Goal: Task Accomplishment & Management: Manage account settings

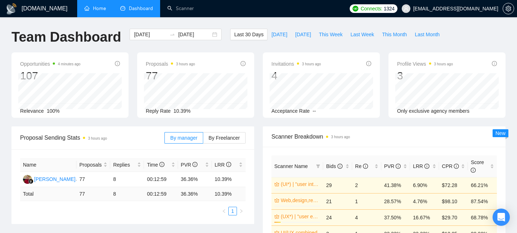
click at [95, 7] on link "Home" at bounding box center [95, 8] width 22 height 6
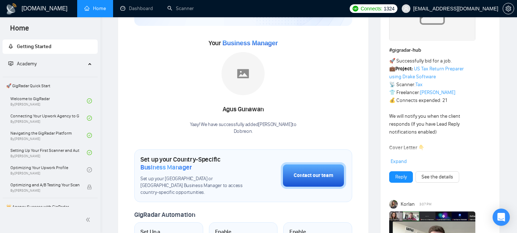
scroll to position [86, 0]
click at [397, 160] on span "Expand" at bounding box center [399, 162] width 16 height 6
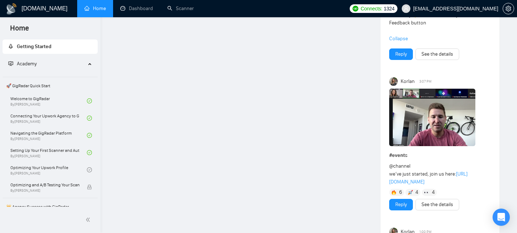
scroll to position [764, 0]
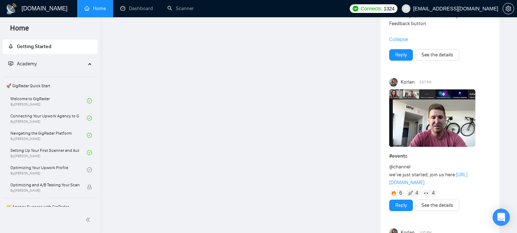
click at [436, 108] on img at bounding box center [432, 117] width 86 height 57
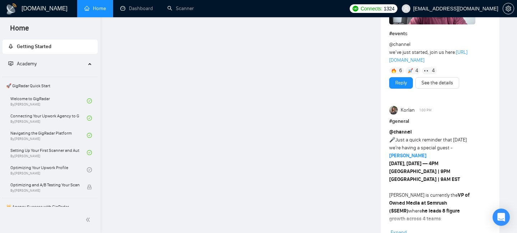
scroll to position [887, 0]
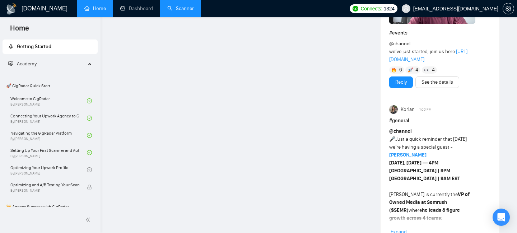
click at [178, 9] on link "Scanner" at bounding box center [180, 8] width 27 height 6
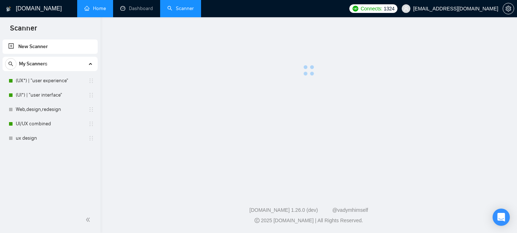
drag, startPoint x: 178, startPoint y: 9, endPoint x: 183, endPoint y: 9, distance: 5.0
click at [183, 9] on link "Scanner" at bounding box center [180, 8] width 27 height 6
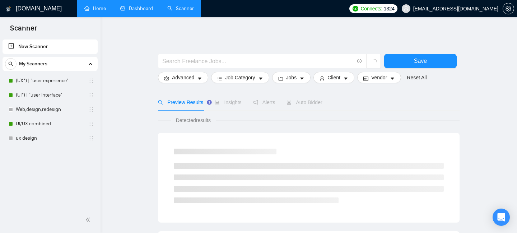
click at [132, 5] on link "Dashboard" at bounding box center [136, 8] width 33 height 6
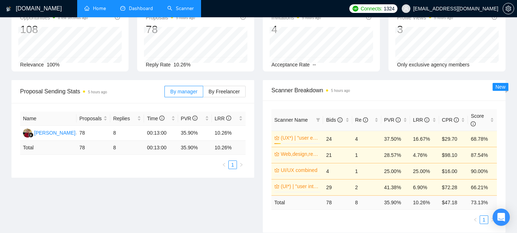
scroll to position [47, 0]
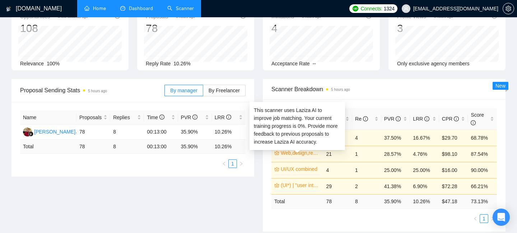
click at [300, 153] on link "Web,design,redesign" at bounding box center [300, 153] width 38 height 8
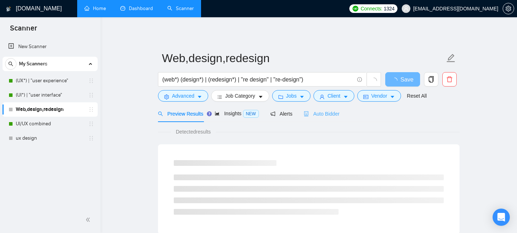
click at [322, 118] on div "Auto Bidder" at bounding box center [322, 113] width 36 height 17
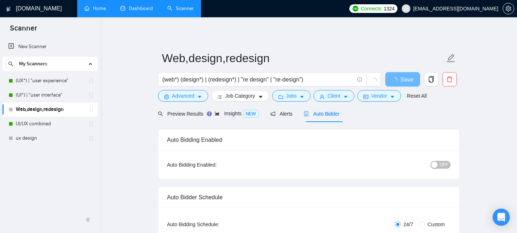
checkbox input "true"
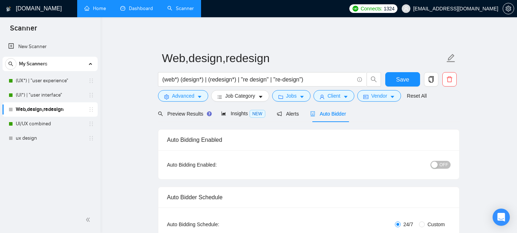
click at [138, 10] on link "Dashboard" at bounding box center [136, 8] width 33 height 6
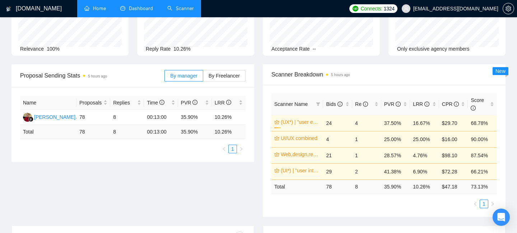
scroll to position [64, 0]
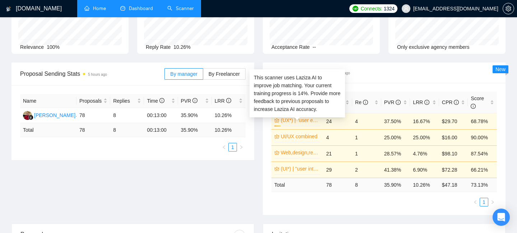
click at [291, 122] on link "(UX*) | "user experience"" at bounding box center [300, 120] width 38 height 8
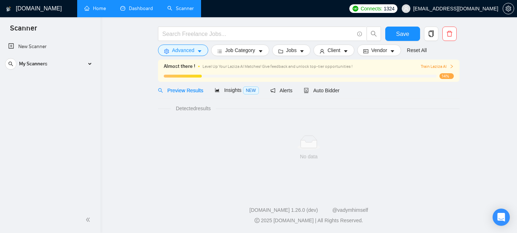
scroll to position [23, 0]
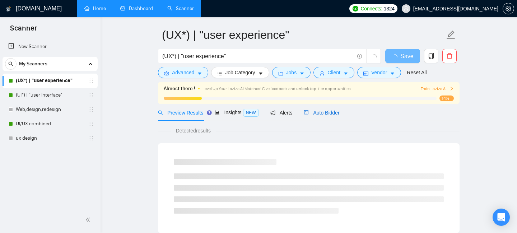
click at [317, 116] on div "Auto Bidder" at bounding box center [322, 113] width 36 height 8
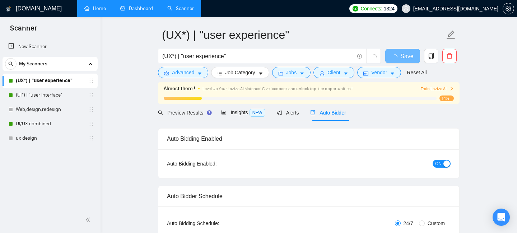
checkbox input "true"
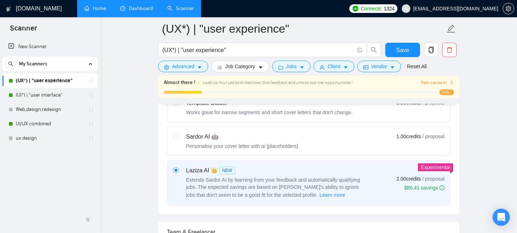
scroll to position [249, 0]
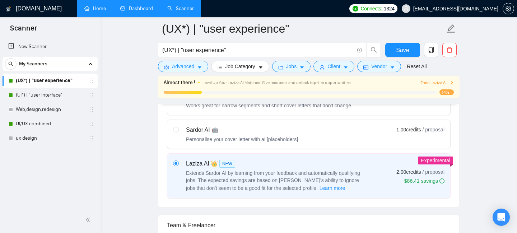
click at [281, 138] on div "Personalise your cover letter with ai [placeholders]" at bounding box center [242, 139] width 112 height 7
click at [178, 132] on input "radio" at bounding box center [175, 129] width 5 height 5
radio input "true"
radio input "false"
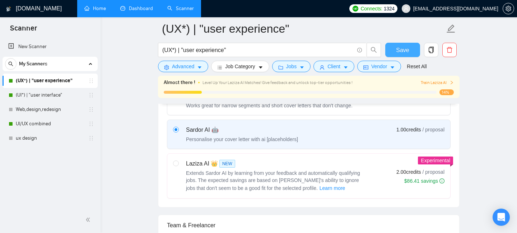
click at [406, 51] on span "Save" at bounding box center [402, 50] width 13 height 9
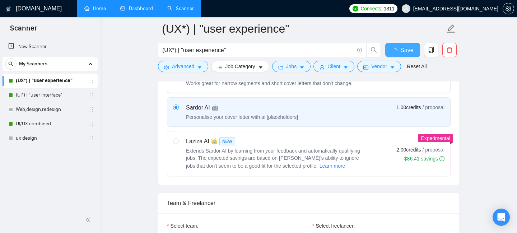
checkbox input "true"
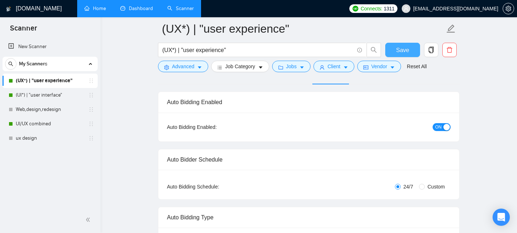
scroll to position [0, 0]
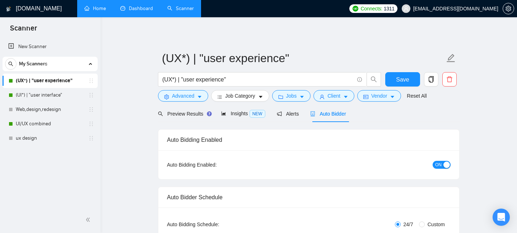
click at [133, 6] on link "Dashboard" at bounding box center [136, 8] width 33 height 6
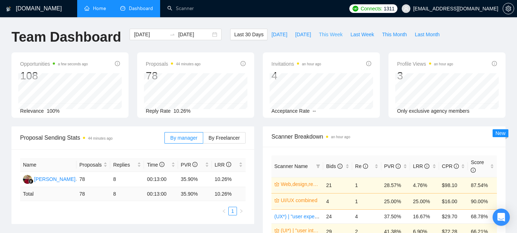
click at [330, 38] on span "This Week" at bounding box center [331, 35] width 24 height 8
type input "[DATE]"
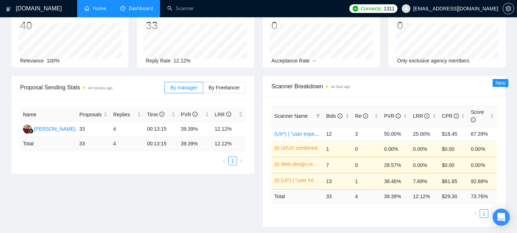
scroll to position [51, 0]
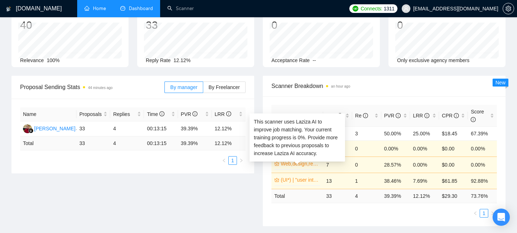
click at [289, 163] on link "Web,design,redesign" at bounding box center [300, 164] width 38 height 8
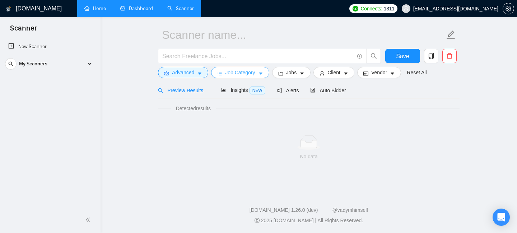
scroll to position [23, 0]
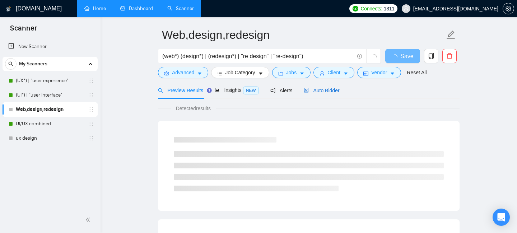
click at [319, 90] on span "Auto Bidder" at bounding box center [322, 91] width 36 height 6
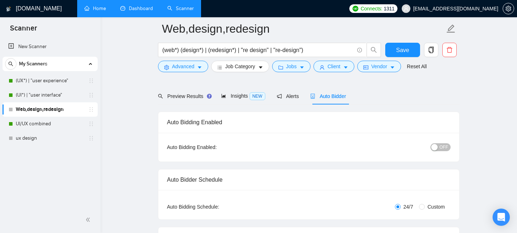
scroll to position [214, 0]
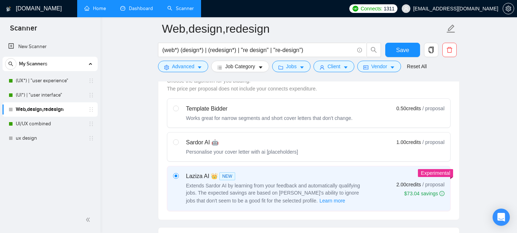
click at [245, 146] on div "Sardor AI 🤖" at bounding box center [242, 142] width 112 height 9
click at [178, 144] on input "radio" at bounding box center [175, 141] width 5 height 5
radio input "true"
radio input "false"
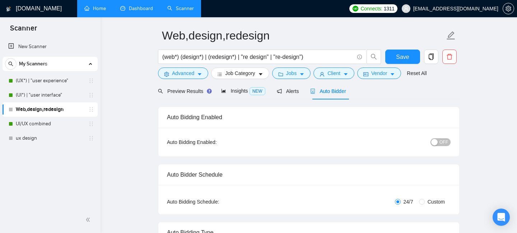
scroll to position [0, 0]
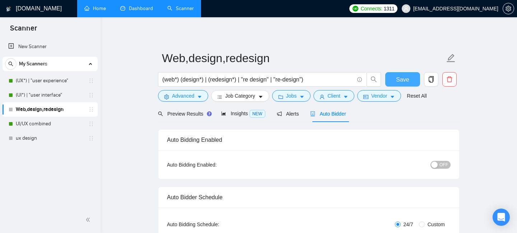
click at [402, 80] on span "Save" at bounding box center [402, 79] width 13 height 9
click at [132, 9] on link "Dashboard" at bounding box center [136, 8] width 33 height 6
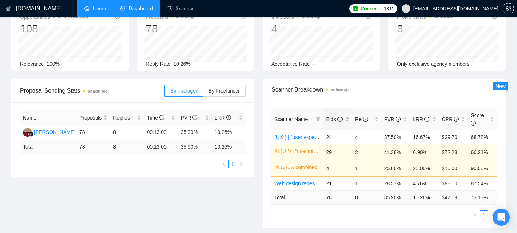
scroll to position [54, 0]
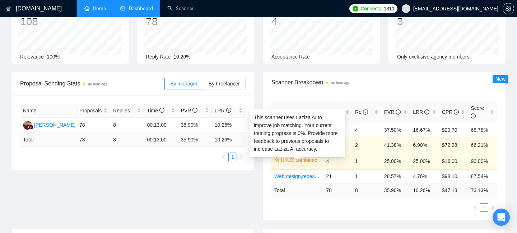
click at [294, 159] on link "UI/UX combined" at bounding box center [300, 160] width 38 height 8
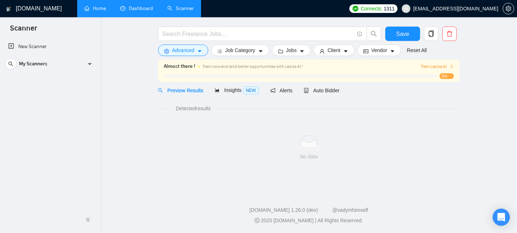
scroll to position [23, 0]
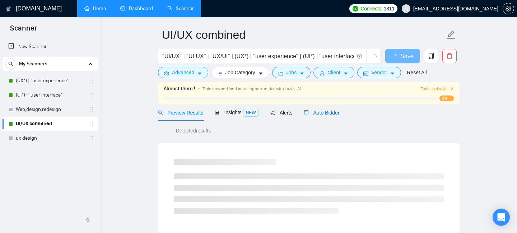
click at [337, 114] on span "Auto Bidder" at bounding box center [322, 113] width 36 height 6
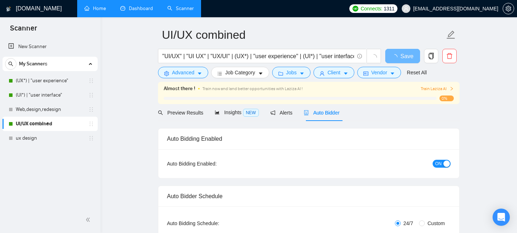
checkbox input "true"
click at [443, 166] on button "ON" at bounding box center [442, 164] width 18 height 8
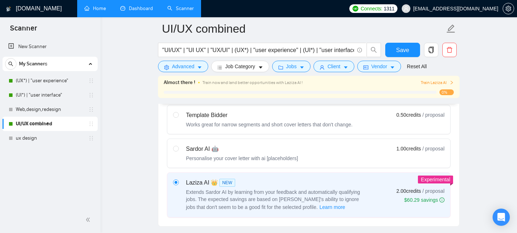
scroll to position [231, 0]
click at [267, 153] on div "Sardor AI 🤖 Personalise your cover letter with ai [placeholders]" at bounding box center [242, 152] width 112 height 17
click at [178, 150] on input "radio" at bounding box center [175, 147] width 5 height 5
radio input "true"
radio input "false"
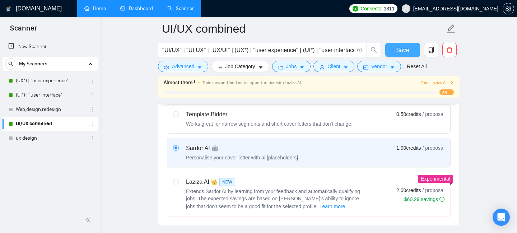
click at [408, 56] on button "Save" at bounding box center [402, 50] width 35 height 14
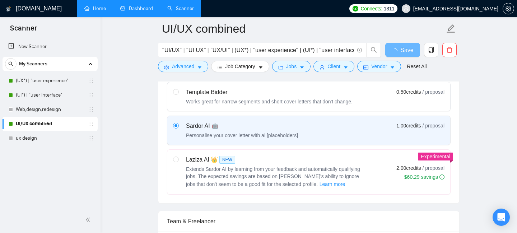
click at [136, 9] on link "Dashboard" at bounding box center [136, 8] width 33 height 6
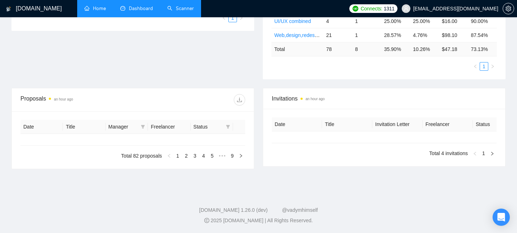
type input "[DATE]"
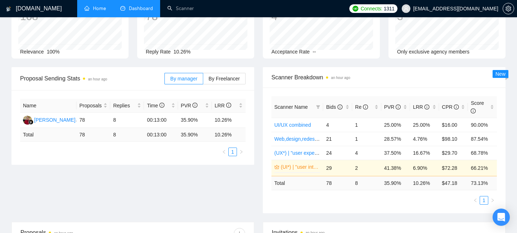
scroll to position [55, 0]
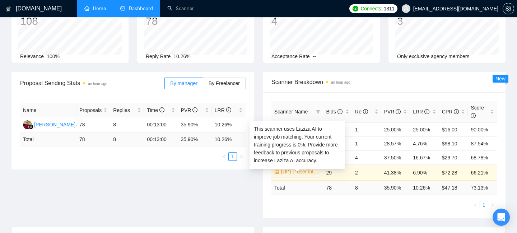
click at [301, 171] on link "(UI*) | "user interface"" at bounding box center [300, 172] width 38 height 8
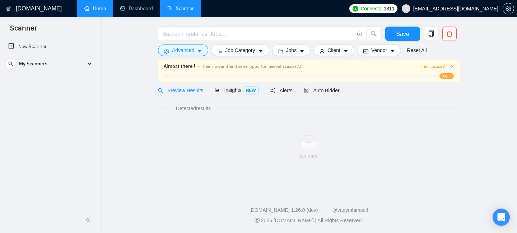
scroll to position [23, 0]
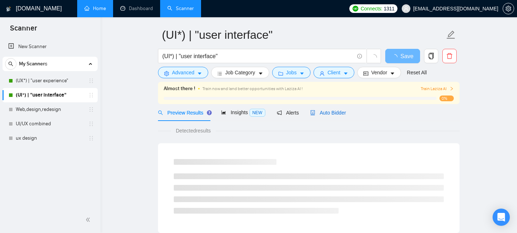
click at [329, 114] on span "Auto Bidder" at bounding box center [328, 113] width 36 height 6
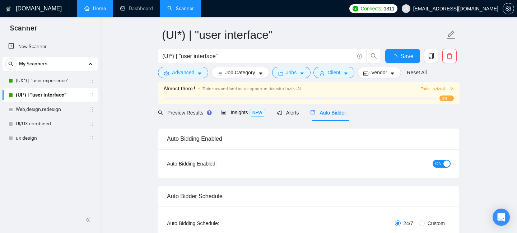
checkbox input "true"
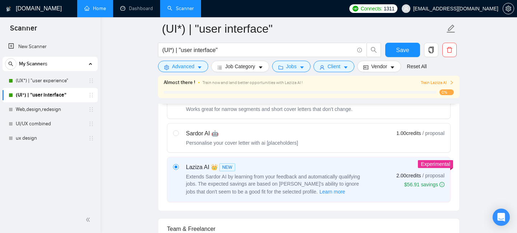
scroll to position [247, 0]
click at [313, 142] on div "Sardor AI 🤖 Personalise your cover letter with ai [placeholders] 1.00 credits /…" at bounding box center [308, 136] width 271 height 17
click at [178, 134] on input "radio" at bounding box center [175, 131] width 5 height 5
radio input "true"
radio input "false"
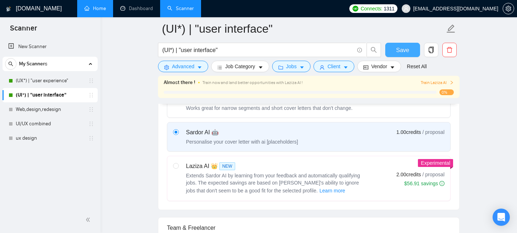
click at [402, 48] on span "Save" at bounding box center [402, 50] width 13 height 9
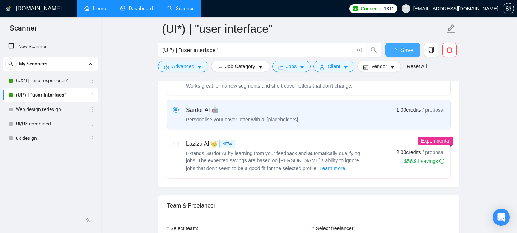
checkbox input "true"
click at [132, 10] on link "Dashboard" at bounding box center [136, 8] width 33 height 6
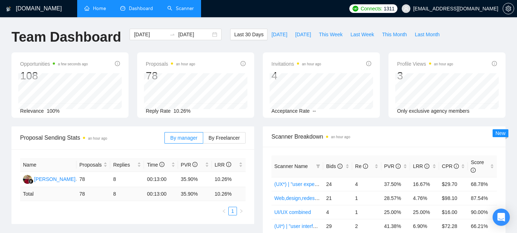
click at [179, 11] on link "Scanner" at bounding box center [180, 8] width 27 height 6
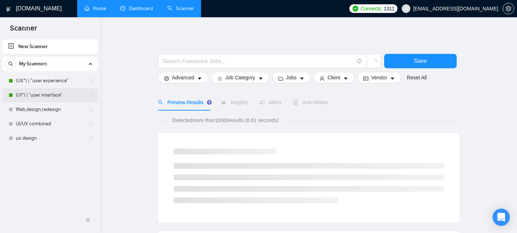
click at [47, 95] on link "(UI*) | "user interface"" at bounding box center [50, 95] width 68 height 14
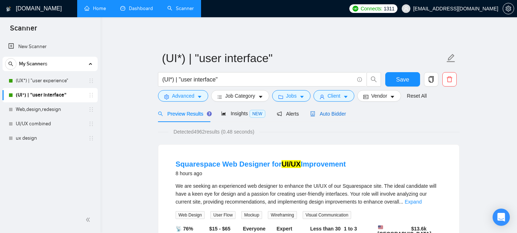
click at [334, 112] on span "Auto Bidder" at bounding box center [328, 114] width 36 height 6
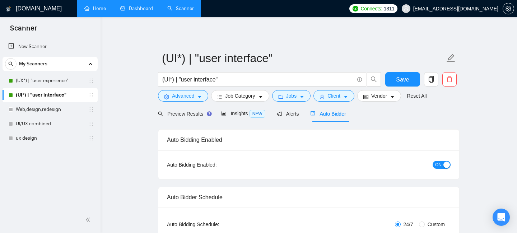
checkbox input "true"
click at [443, 164] on button "ON" at bounding box center [442, 165] width 18 height 8
click at [393, 78] on button "Save" at bounding box center [402, 79] width 35 height 14
checkbox input "true"
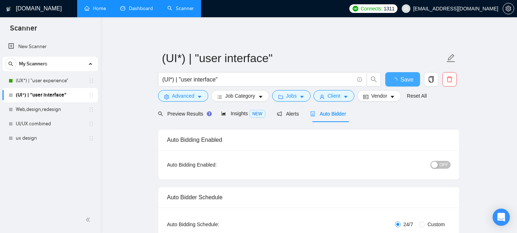
checkbox input "true"
click at [134, 9] on link "Dashboard" at bounding box center [136, 8] width 33 height 6
